Goal: Find specific page/section: Find specific page/section

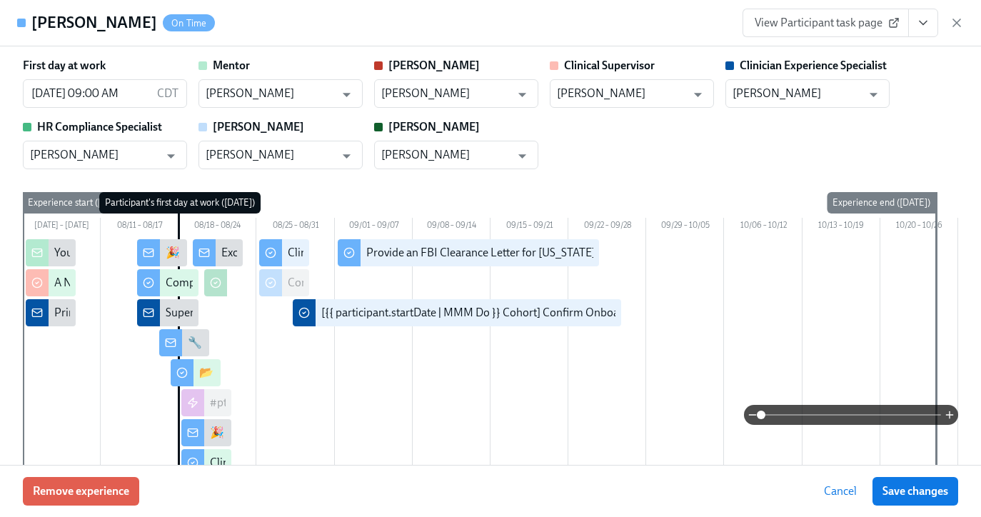
scroll to position [0, 1520]
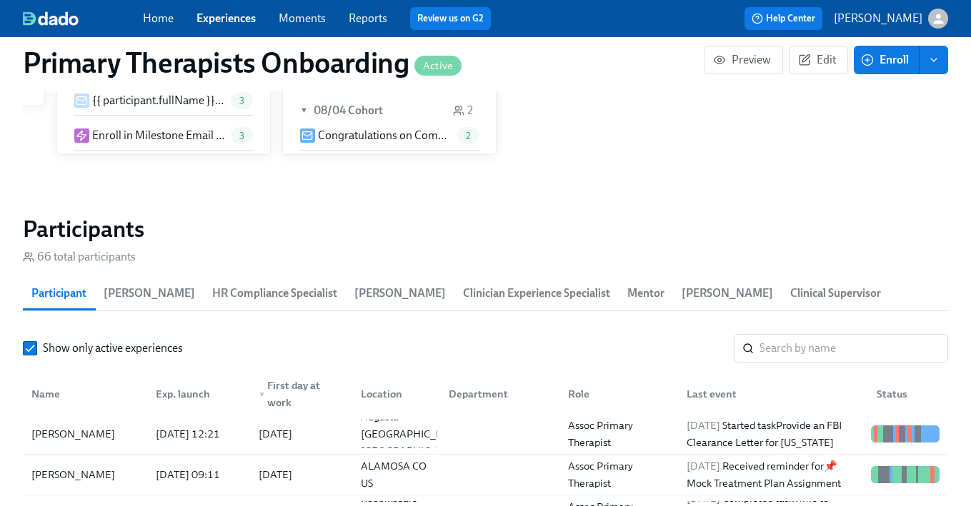
scroll to position [1338, 0]
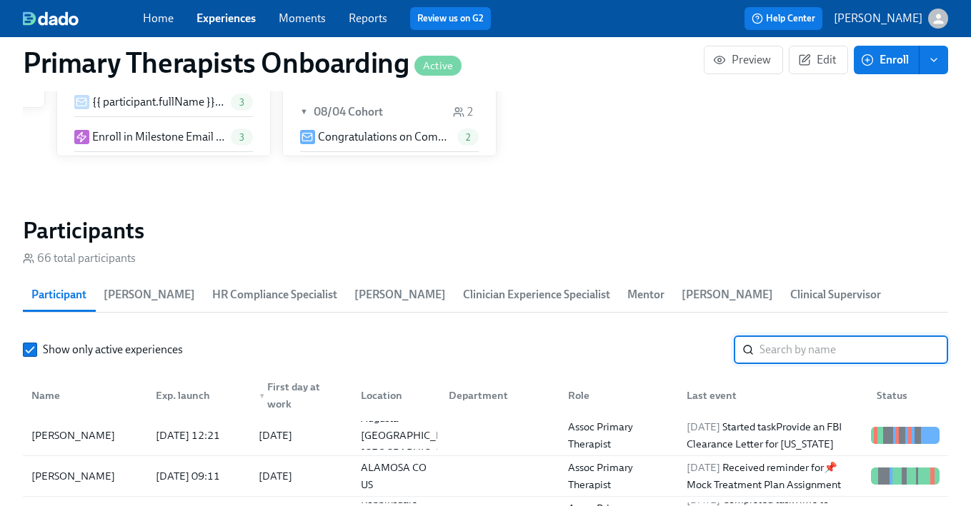
click at [812, 341] on input "search" at bounding box center [853, 350] width 189 height 29
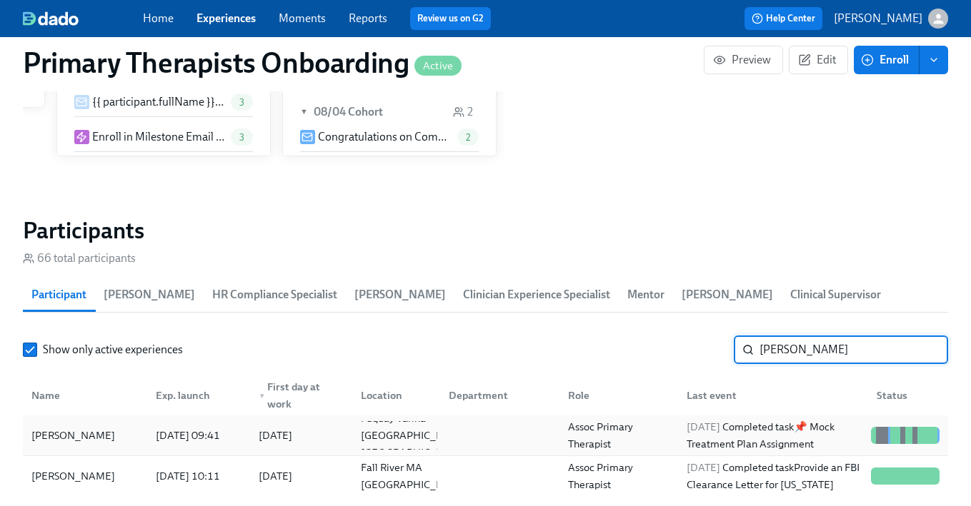
drag, startPoint x: 97, startPoint y: 443, endPoint x: 95, endPoint y: 451, distance: 8.1
click at [95, 451] on div "[PERSON_NAME] [DATE] 09:41 2025/08/11 Fuquay Varina [GEOGRAPHIC_DATA] [GEOGRAPH…" at bounding box center [485, 436] width 925 height 41
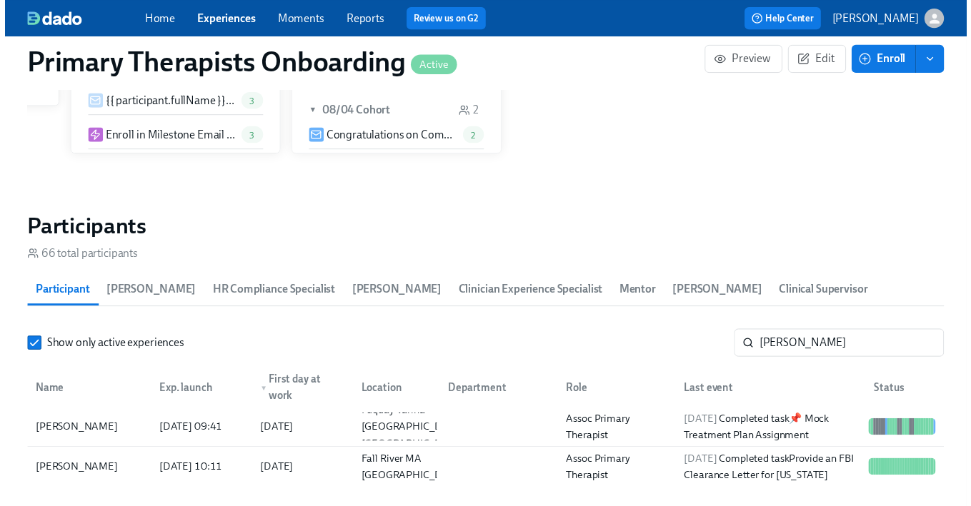
scroll to position [0, 16207]
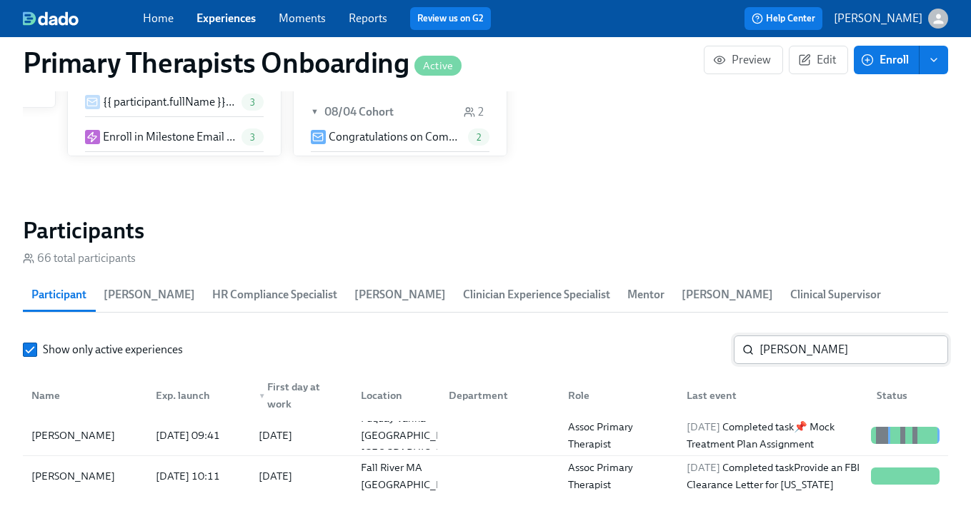
click at [870, 351] on input "[PERSON_NAME]" at bounding box center [853, 350] width 189 height 29
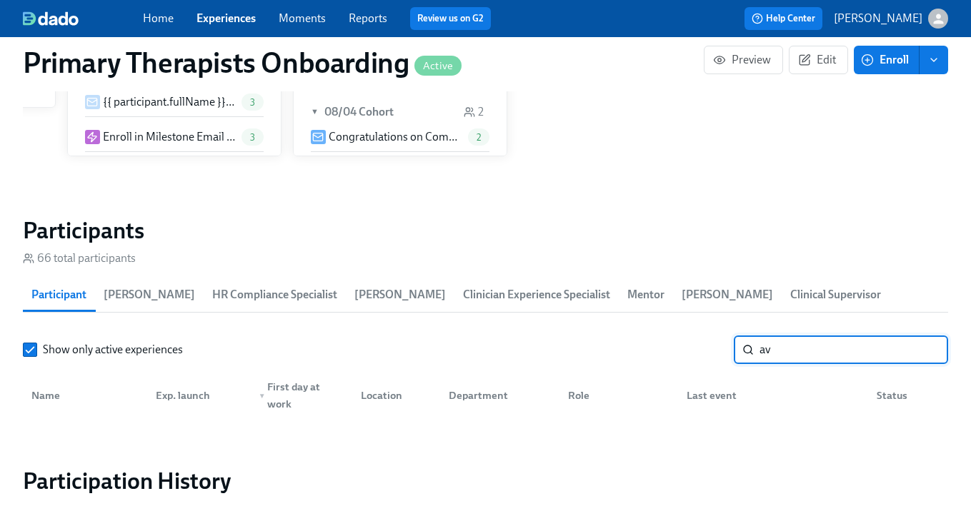
type input "a"
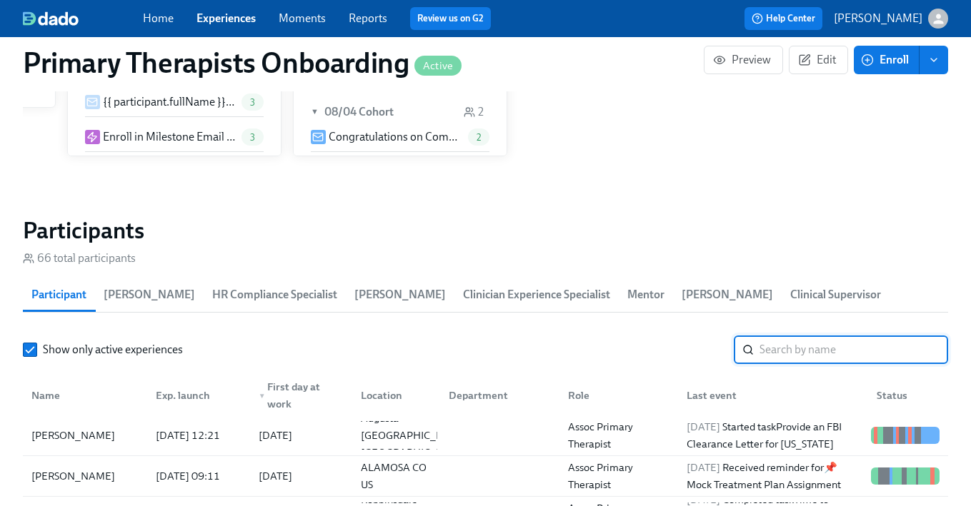
click at [221, 21] on link "Experiences" at bounding box center [225, 18] width 59 height 14
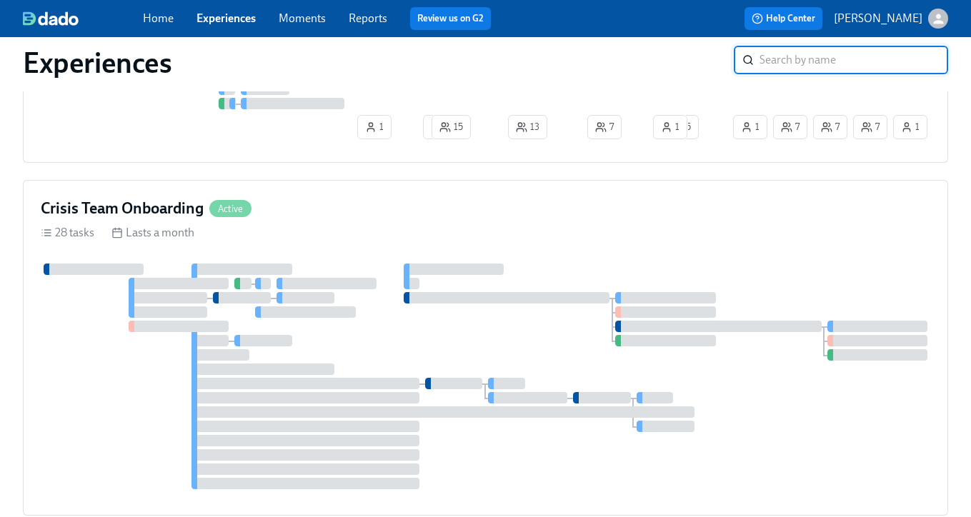
scroll to position [1447, 0]
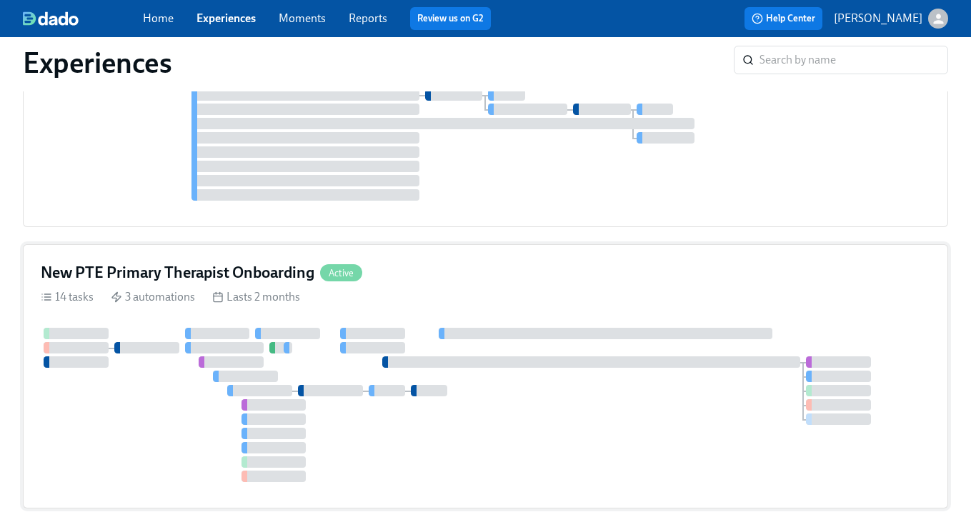
click at [533, 294] on div "14 tasks 3 automations Lasts 2 months" at bounding box center [485, 297] width 889 height 16
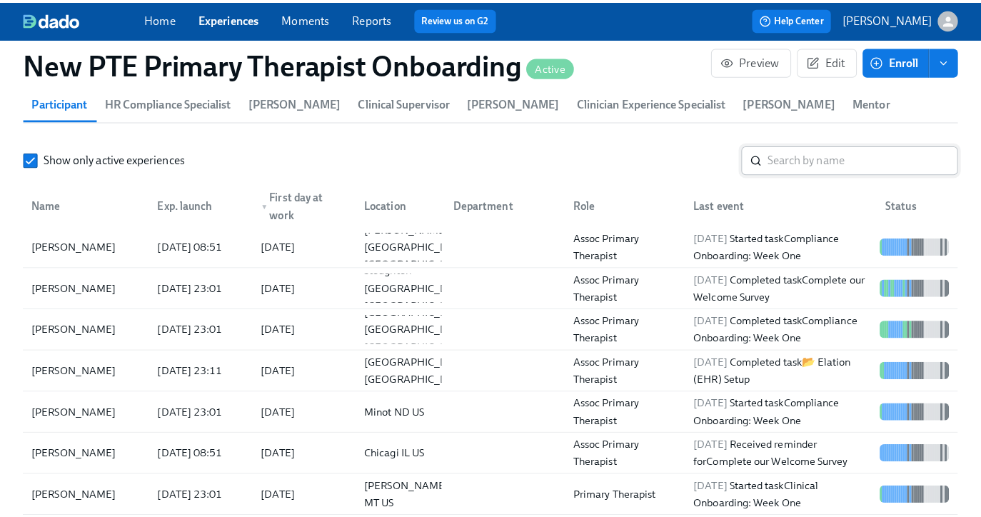
scroll to position [0, 4509]
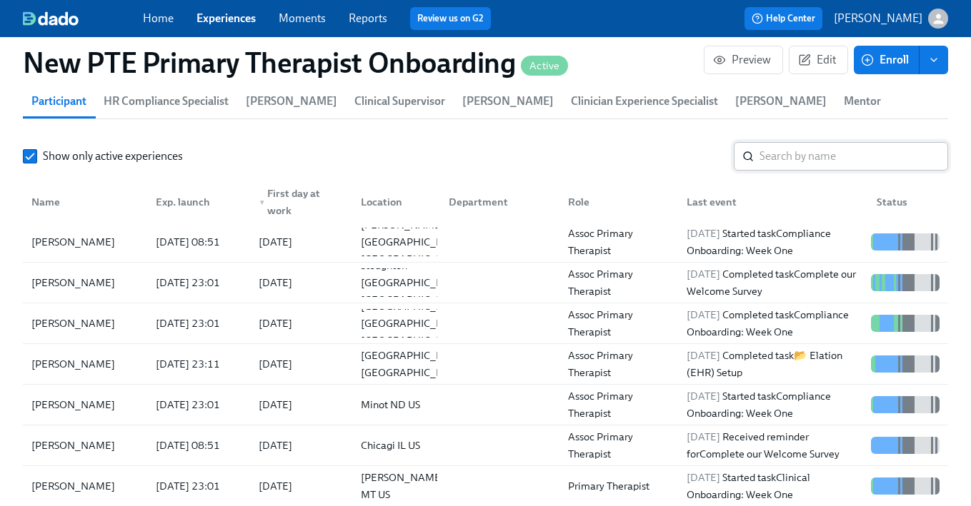
click at [800, 146] on input "search" at bounding box center [853, 156] width 189 height 29
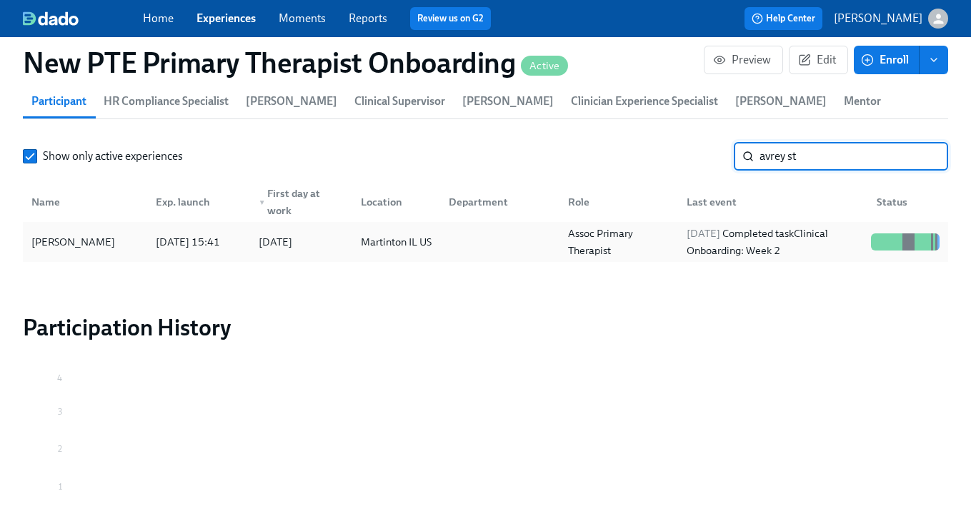
click at [37, 244] on div "[PERSON_NAME]" at bounding box center [73, 242] width 95 height 17
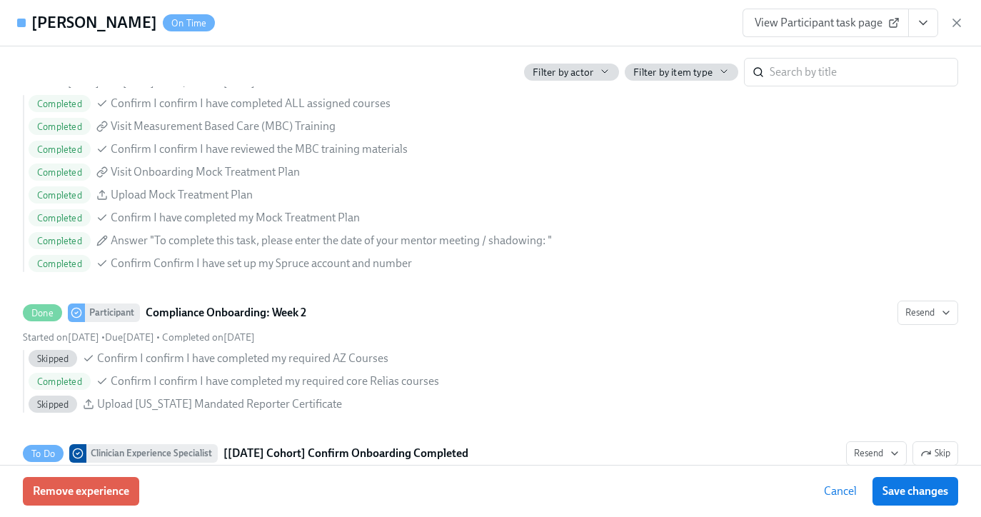
scroll to position [2556, 0]
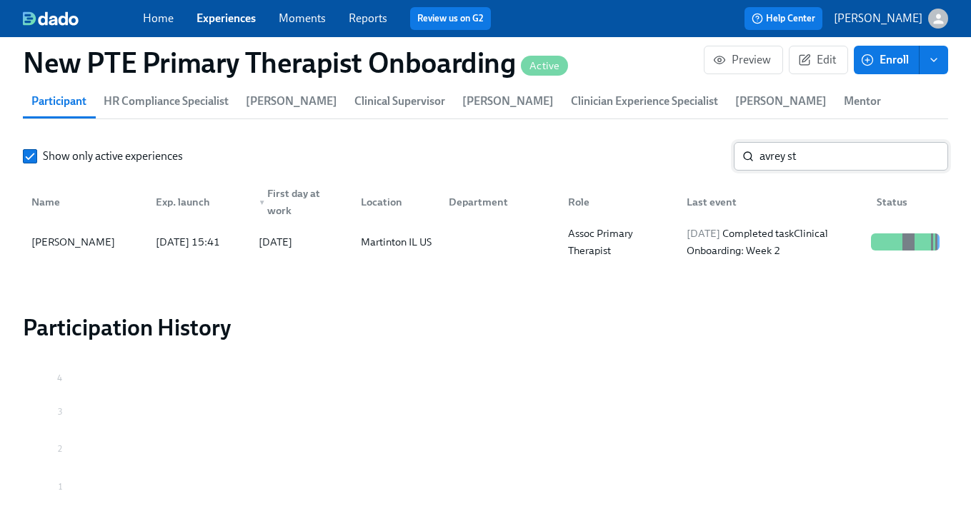
click at [860, 159] on input "avrey st" at bounding box center [853, 156] width 189 height 29
type input "a"
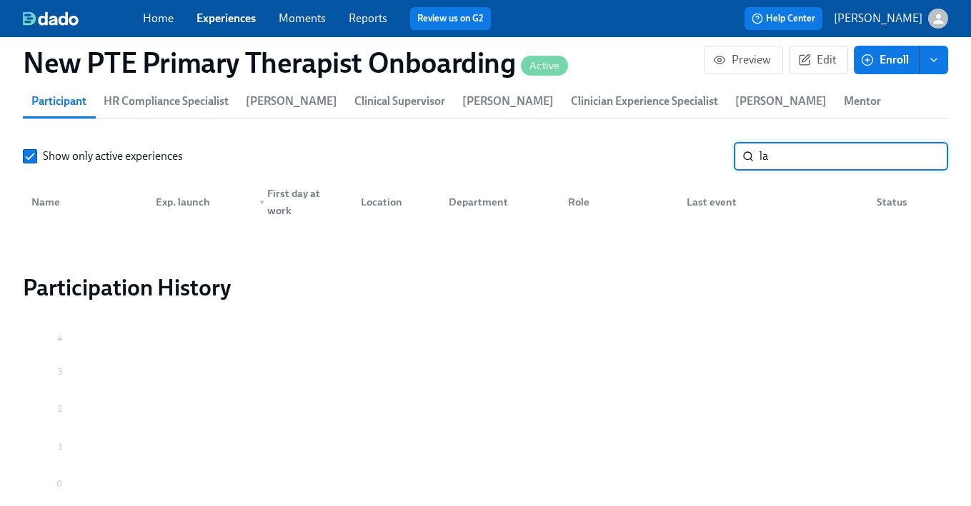
type input "l"
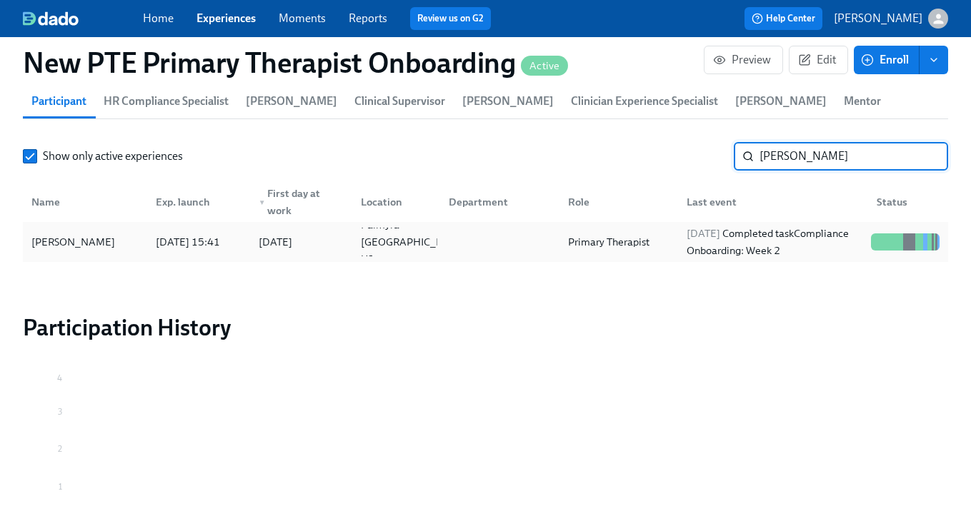
type input "[PERSON_NAME]"
click at [51, 238] on div "[PERSON_NAME]" at bounding box center [73, 242] width 95 height 17
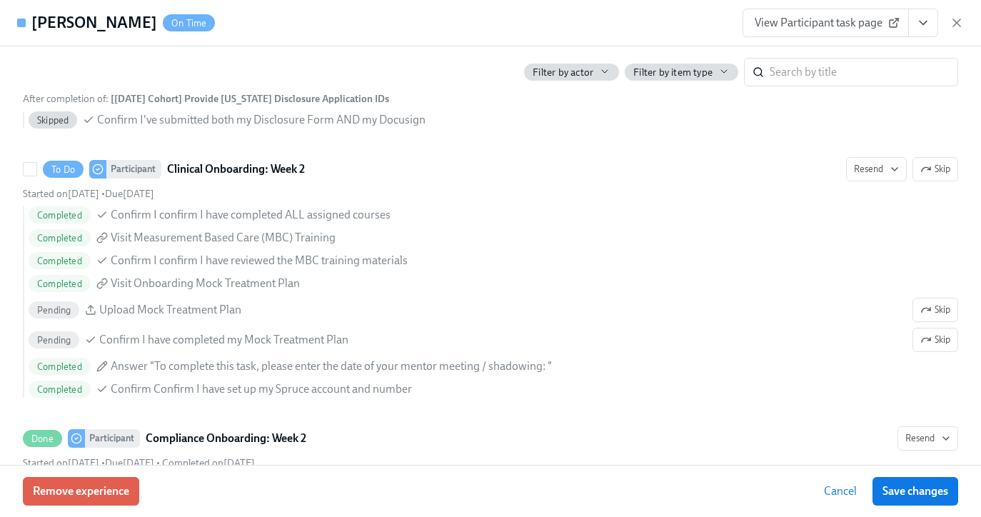
scroll to position [2844, 0]
